Goal: Task Accomplishment & Management: Use online tool/utility

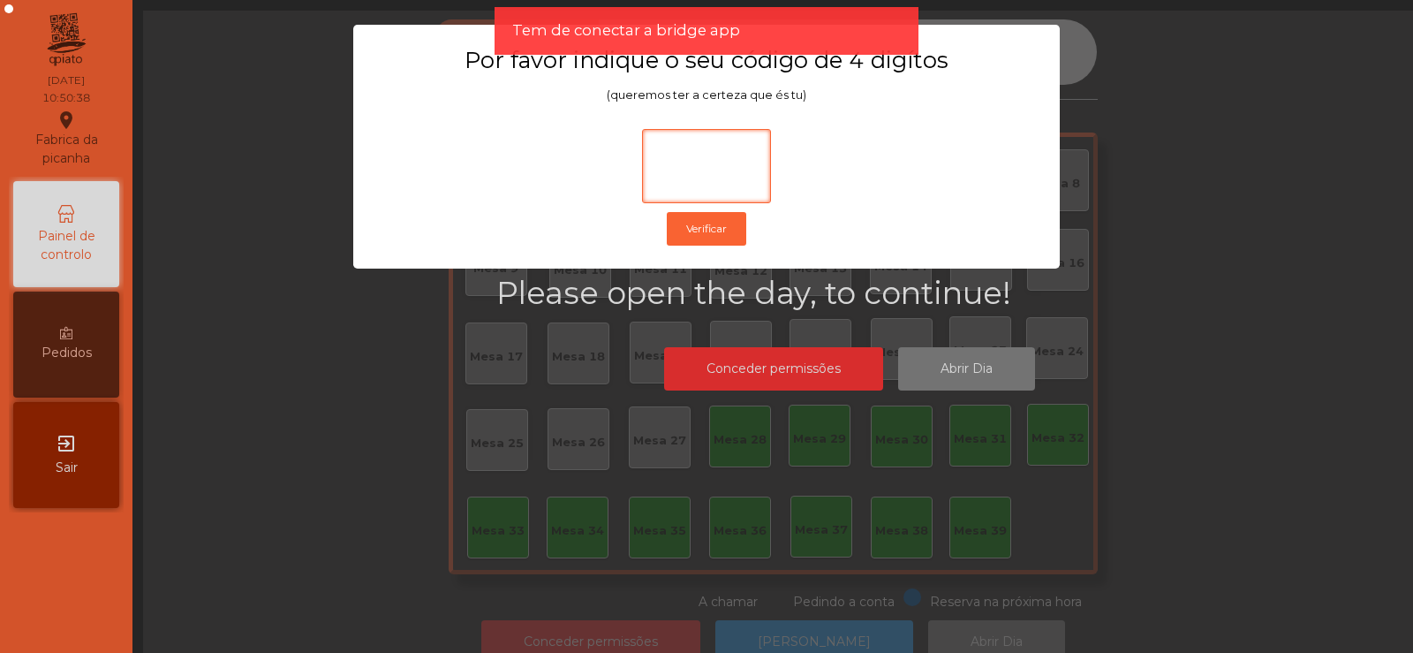
click at [684, 171] on input at bounding box center [706, 166] width 129 height 74
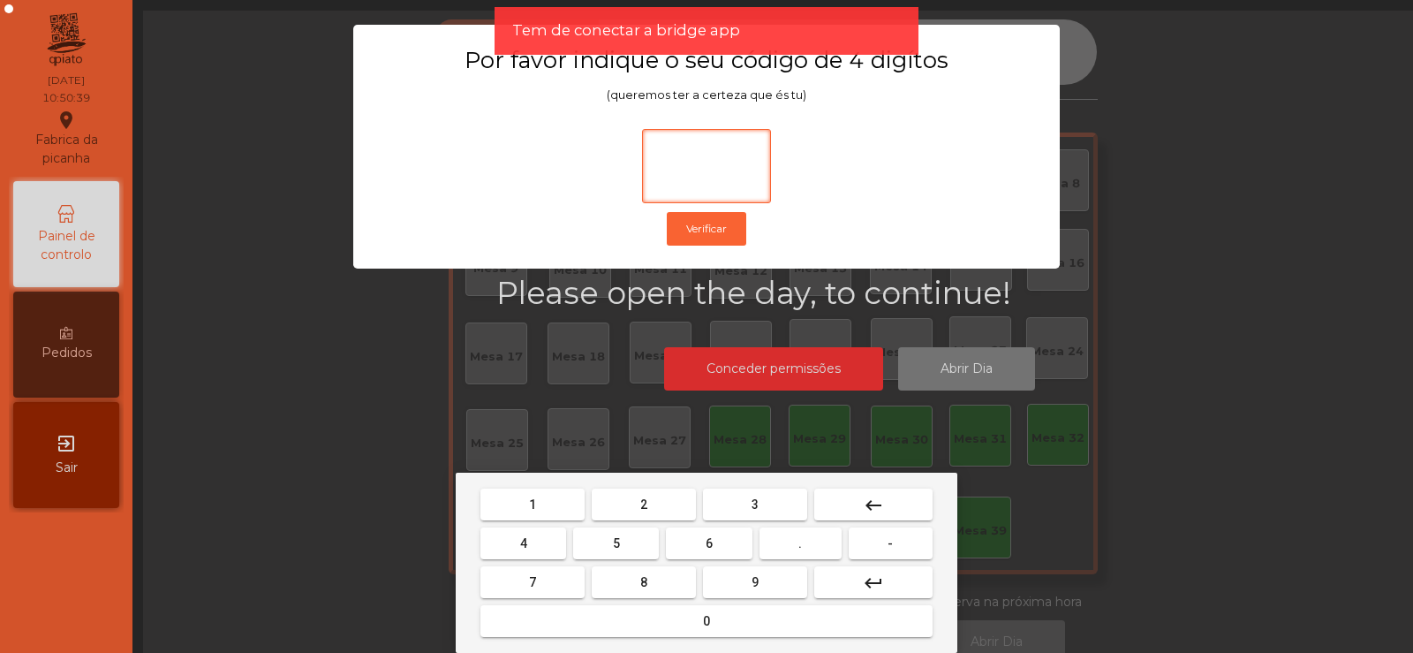
click at [644, 504] on span "2" at bounding box center [643, 504] width 7 height 14
click at [709, 542] on span "6" at bounding box center [709, 543] width 7 height 14
type input "**"
click at [550, 570] on button "7" at bounding box center [533, 582] width 104 height 32
click at [617, 542] on span "5" at bounding box center [616, 543] width 7 height 14
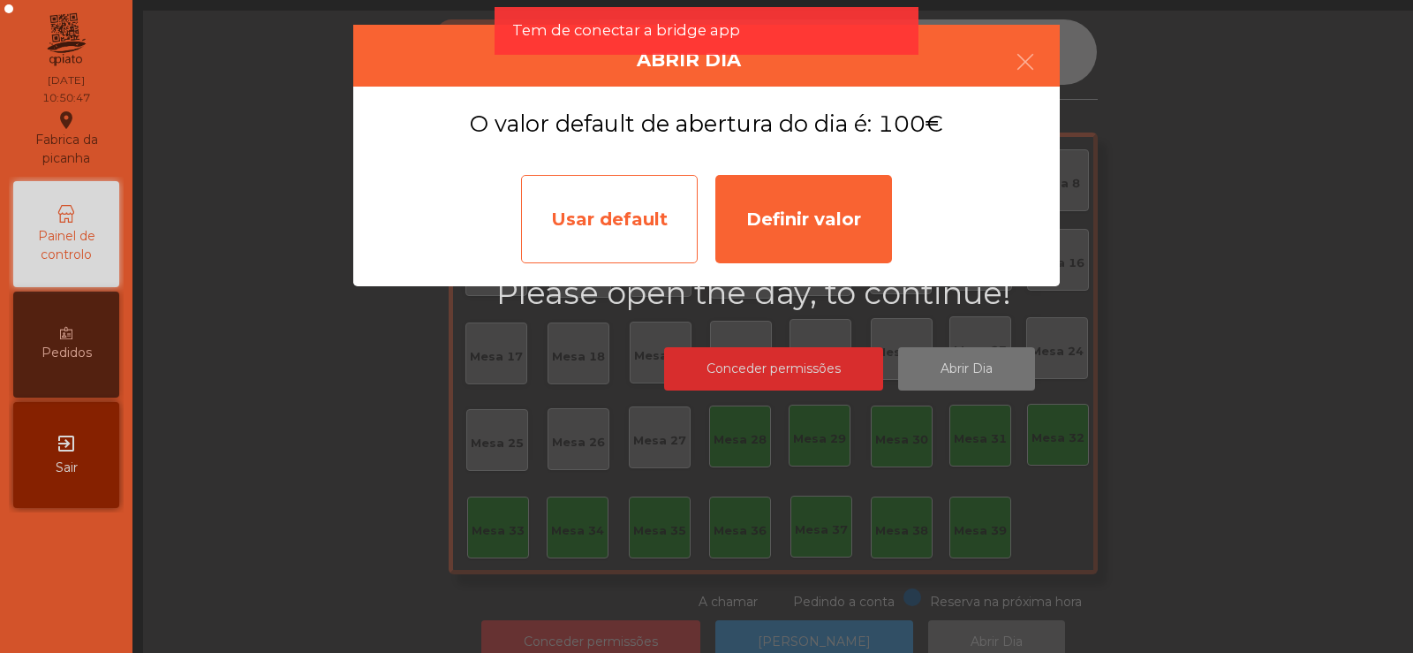
click at [594, 224] on div "Usar default" at bounding box center [609, 219] width 177 height 88
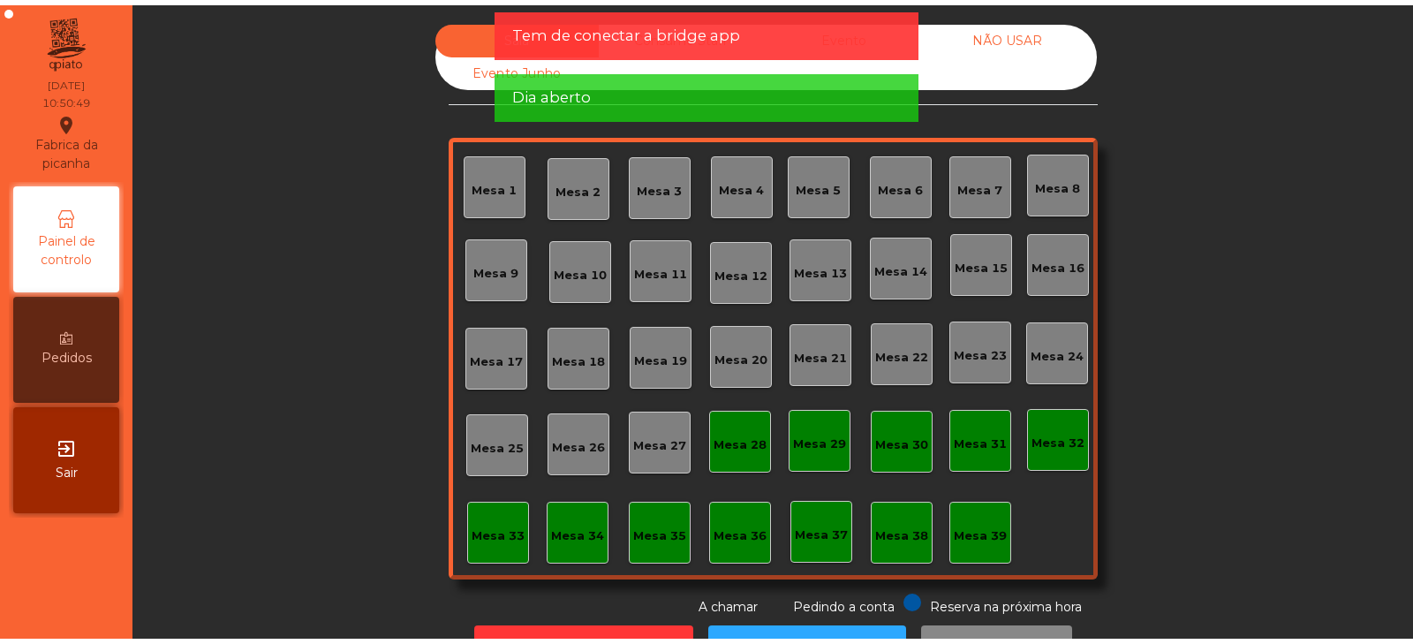
scroll to position [52, 0]
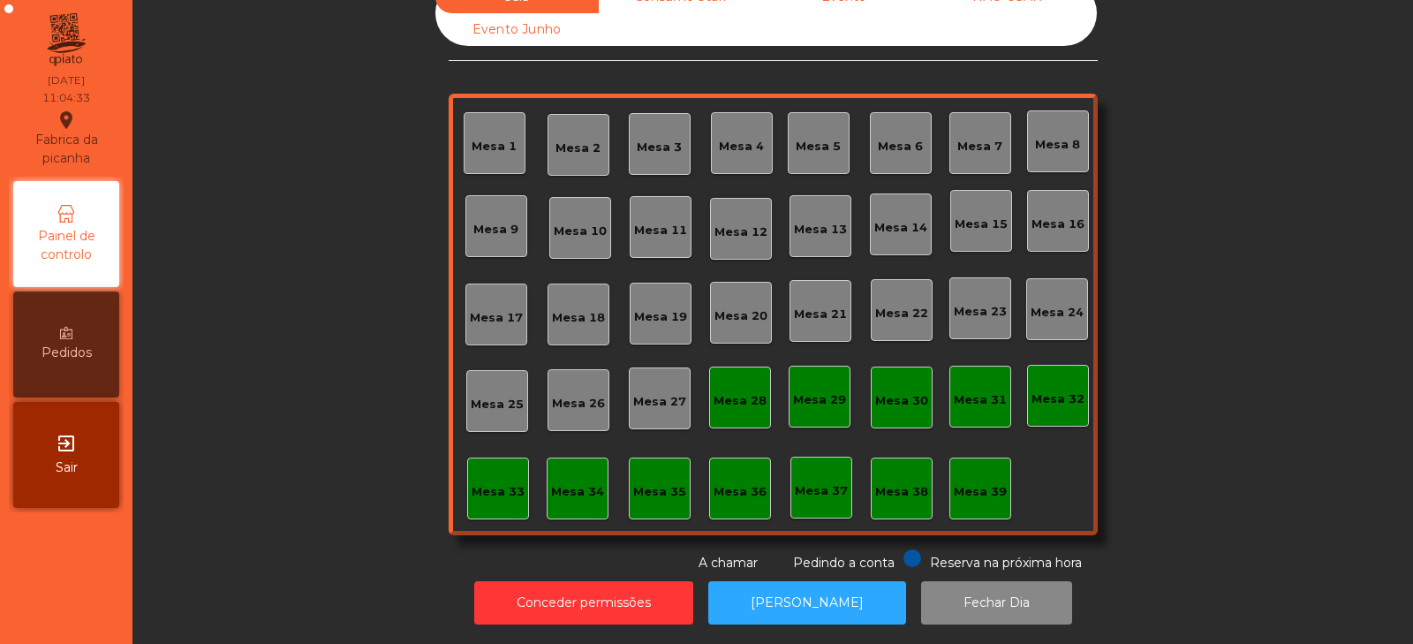
click at [1355, 61] on div "Sala Consumo Staff Evento NÃO USAR Evento Junho Mesa 1 Mesa 2 Mesa 3 [GEOGRAPHI…" at bounding box center [772, 277] width 1233 height 592
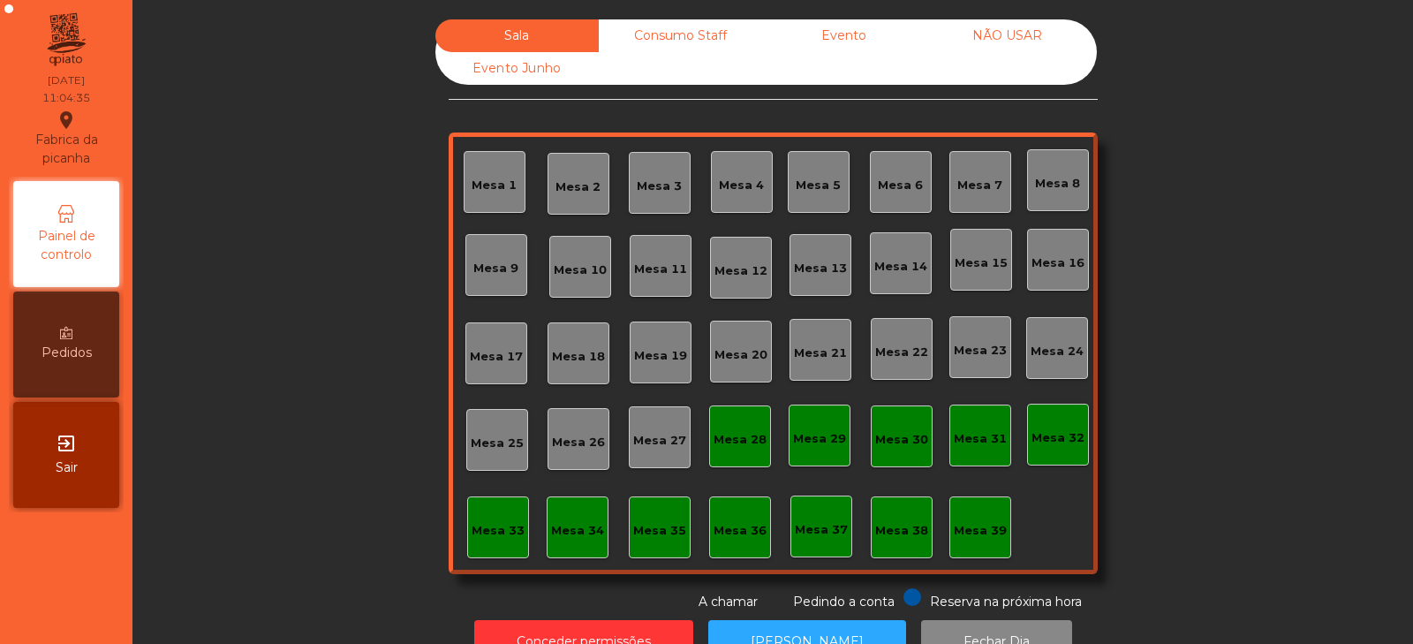
click at [238, 363] on div "Sala Consumo Staff Evento NÃO USAR Evento Junho Mesa 1 Mesa 2 Mesa 3 [GEOGRAPHI…" at bounding box center [772, 315] width 1233 height 592
click at [240, 371] on div "Sala Consumo Staff Evento NÃO USAR Evento Junho Mesa 1 Mesa 2 Mesa 3 [GEOGRAPHI…" at bounding box center [772, 315] width 1233 height 592
